Goal: Task Accomplishment & Management: Use online tool/utility

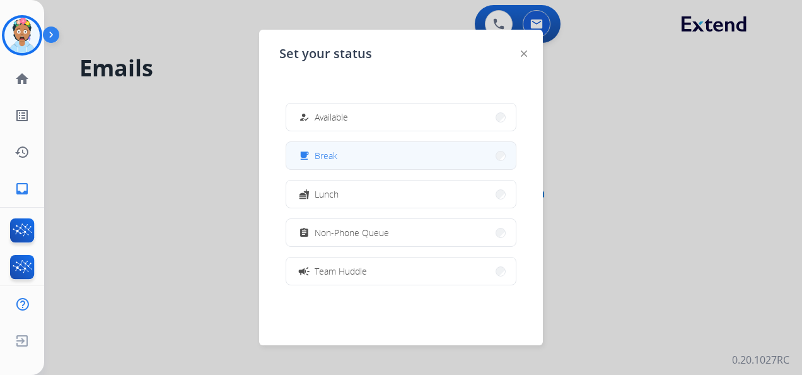
click at [332, 155] on span "Break" at bounding box center [326, 155] width 23 height 13
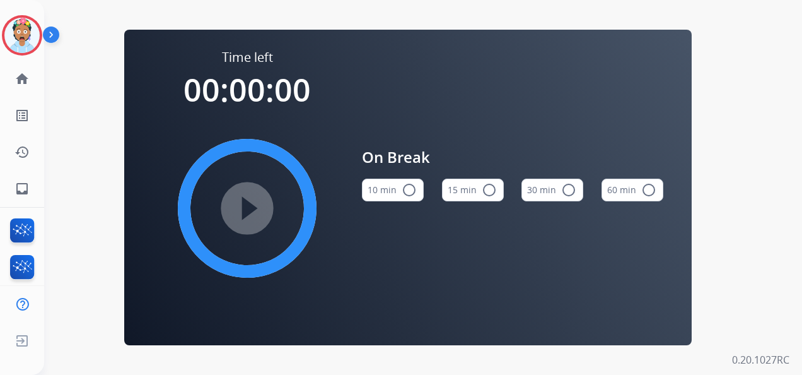
click at [487, 191] on mat-icon "radio_button_unchecked" at bounding box center [489, 189] width 15 height 15
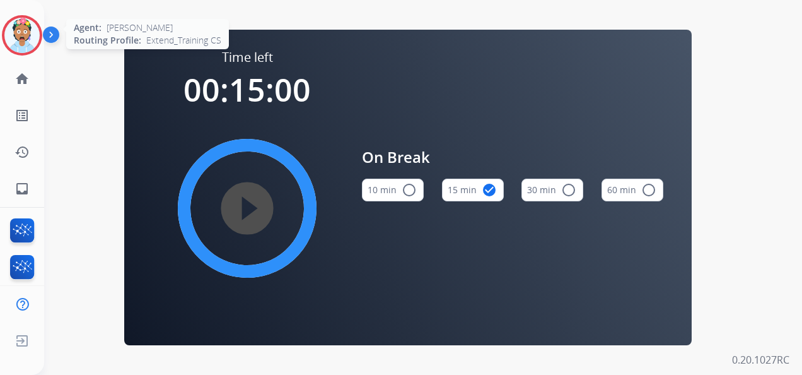
click at [25, 28] on img at bounding box center [21, 35] width 35 height 35
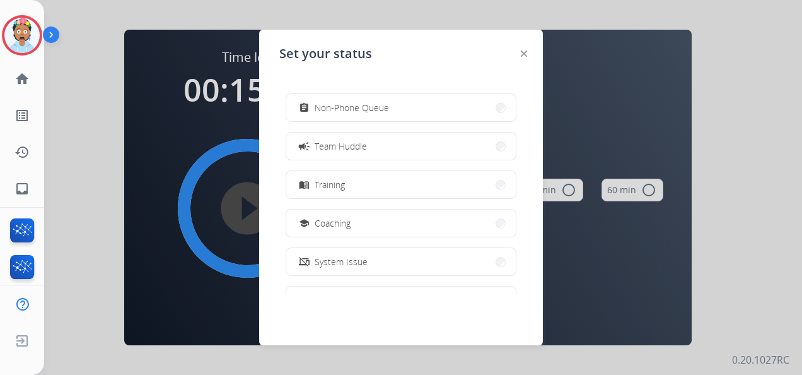
scroll to position [126, 0]
click at [327, 174] on button "menu_book Training" at bounding box center [401, 183] width 230 height 27
